Goal: Check status

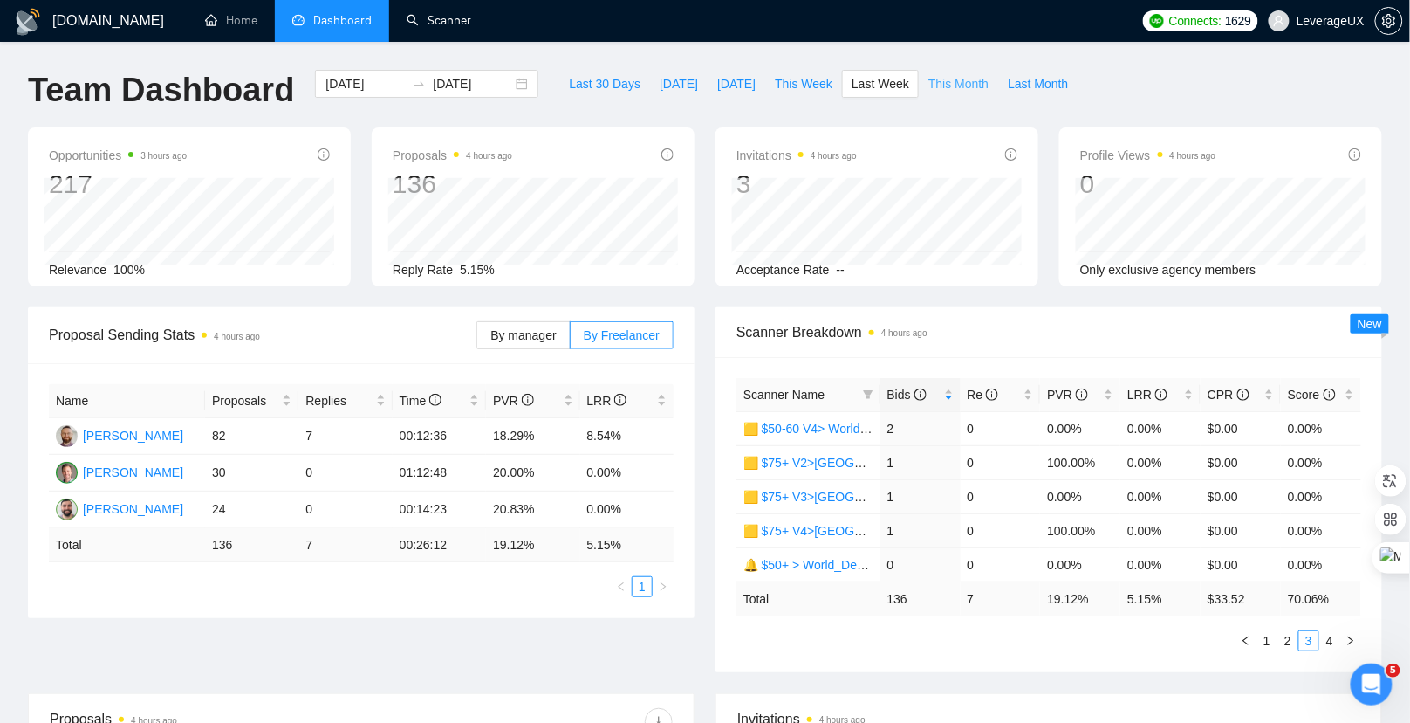
click at [959, 86] on span "This Month" at bounding box center [959, 83] width 60 height 19
type input "[DATE]"
click at [1024, 86] on span "Last Month" at bounding box center [1038, 83] width 60 height 19
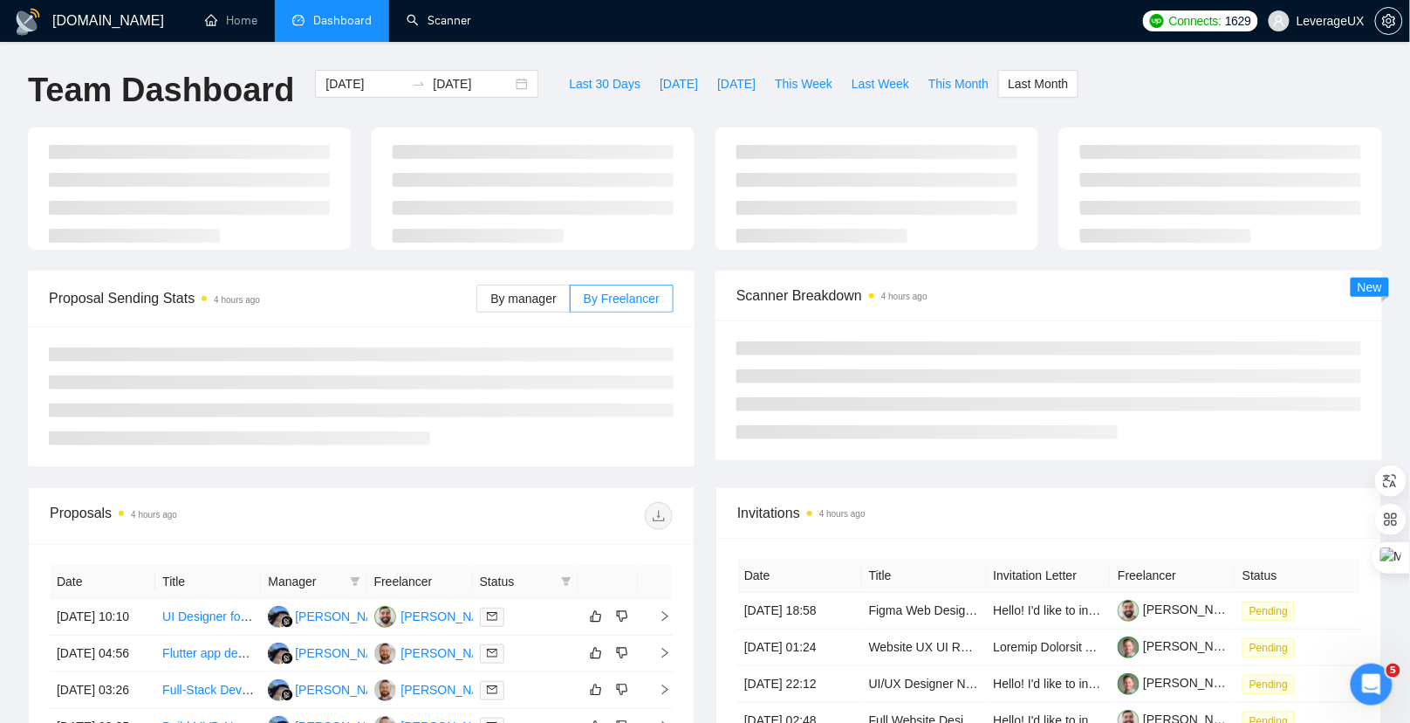
type input "[DATE]"
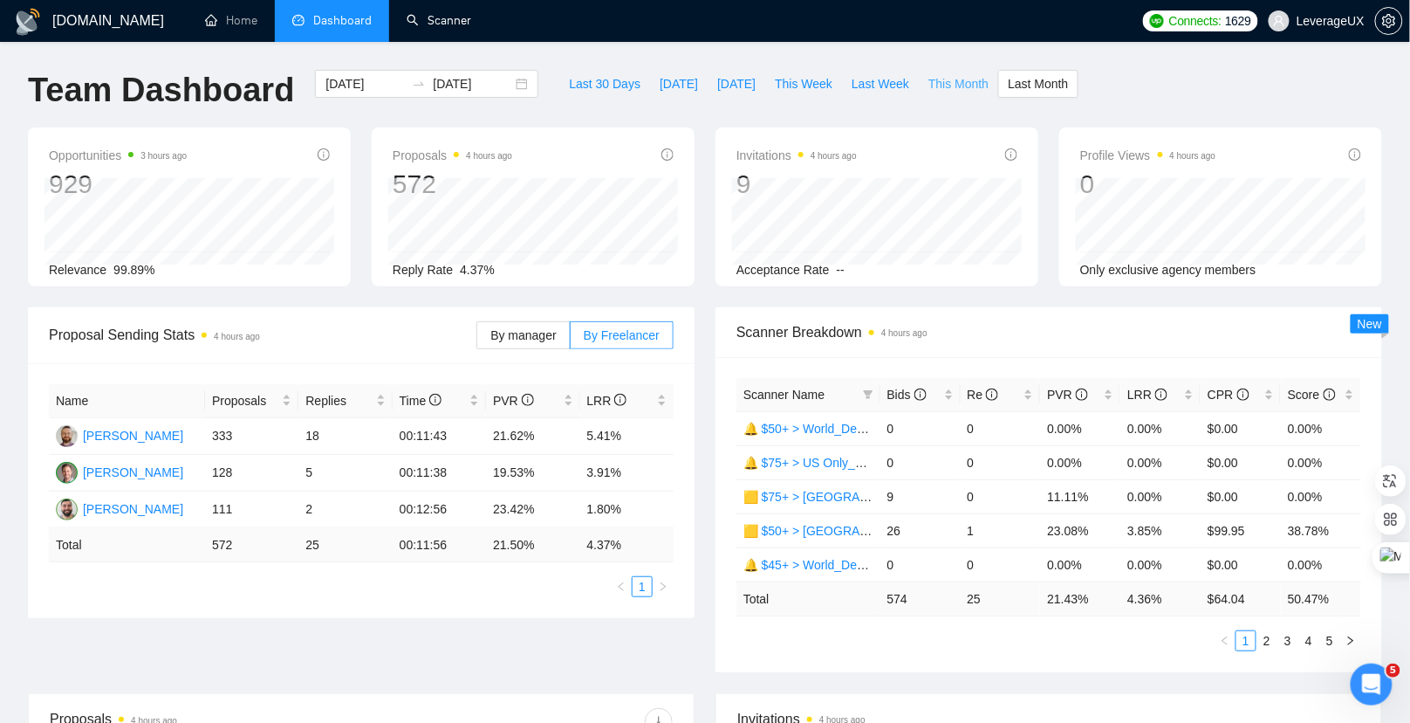
click at [943, 90] on span "This Month" at bounding box center [959, 83] width 60 height 19
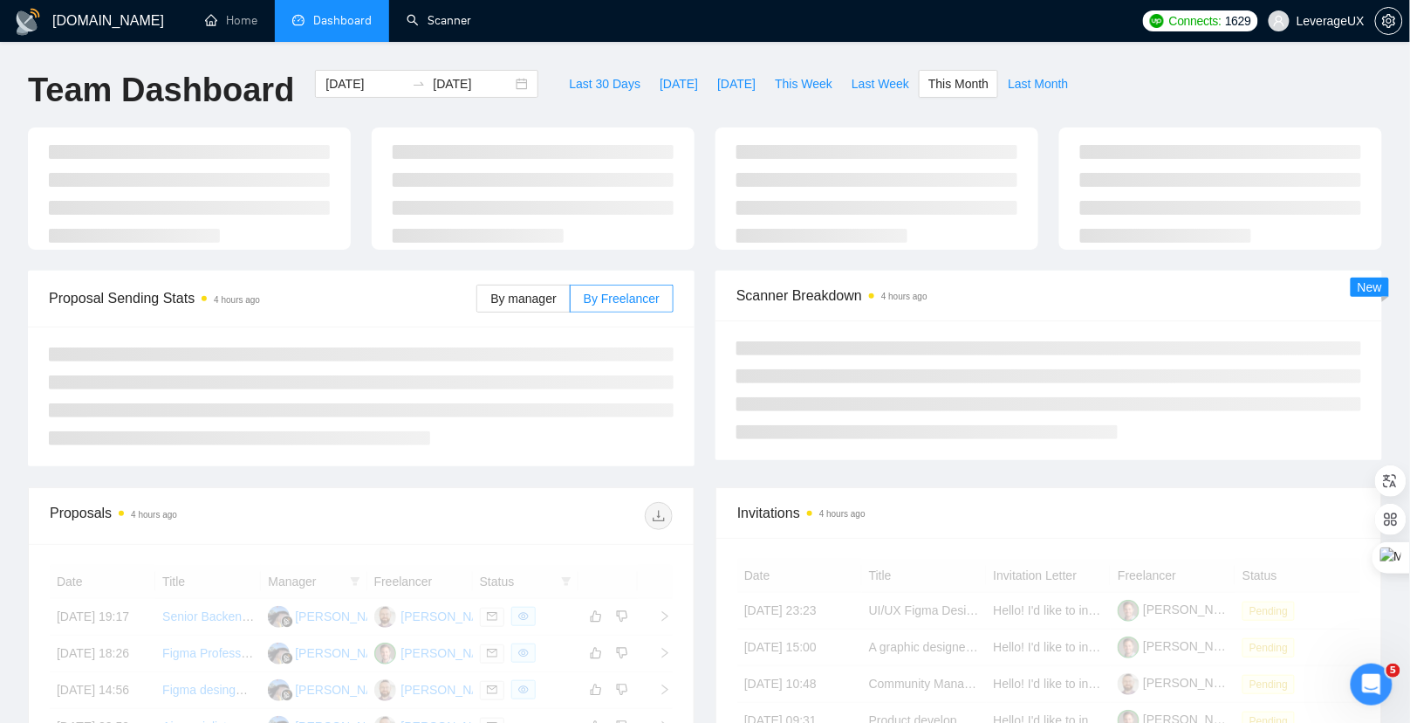
type input "[DATE]"
